Goal: Information Seeking & Learning: Learn about a topic

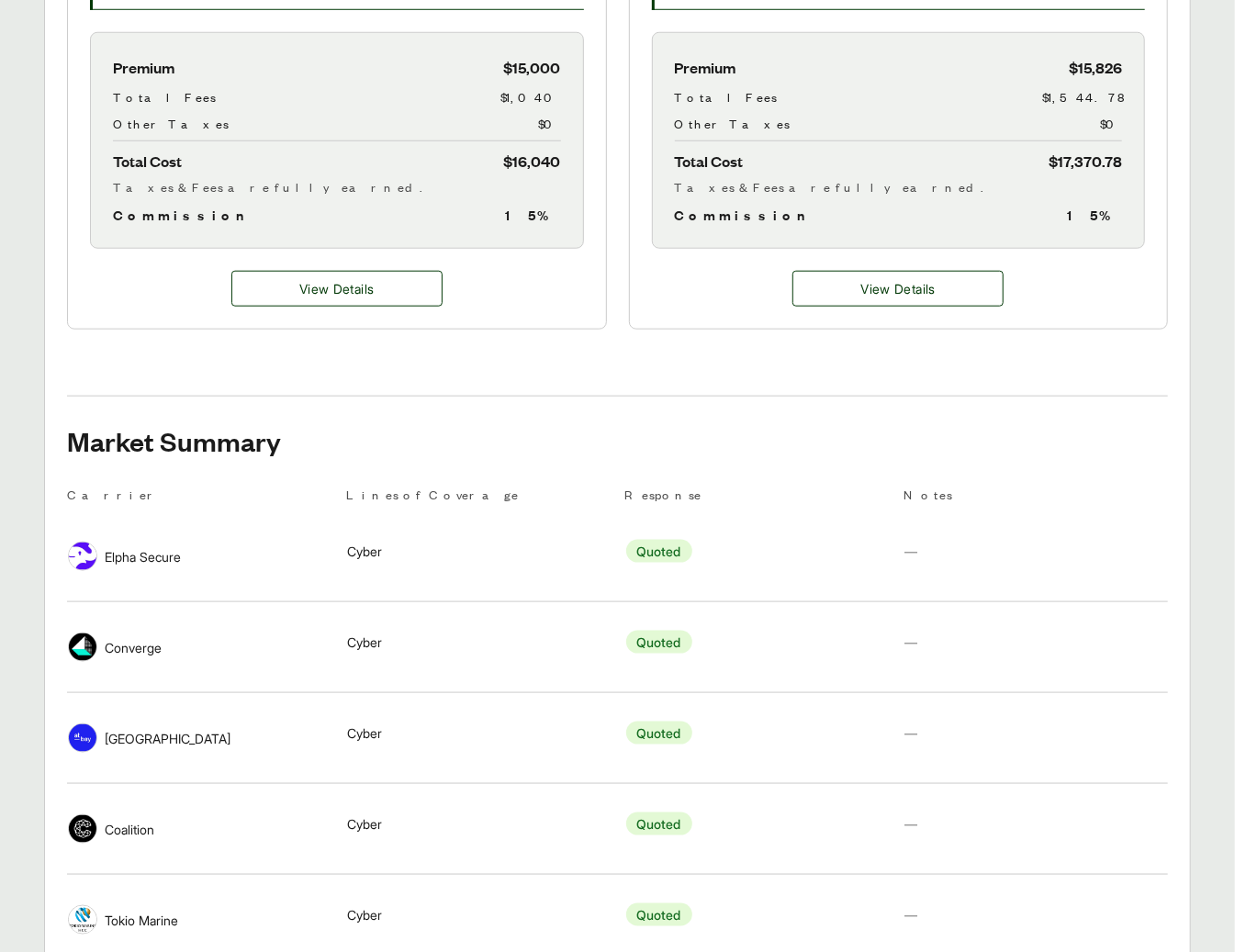
scroll to position [851, 0]
click at [299, 286] on span "View Details" at bounding box center [336, 288] width 74 height 19
